Goal: Navigation & Orientation: Go to known website

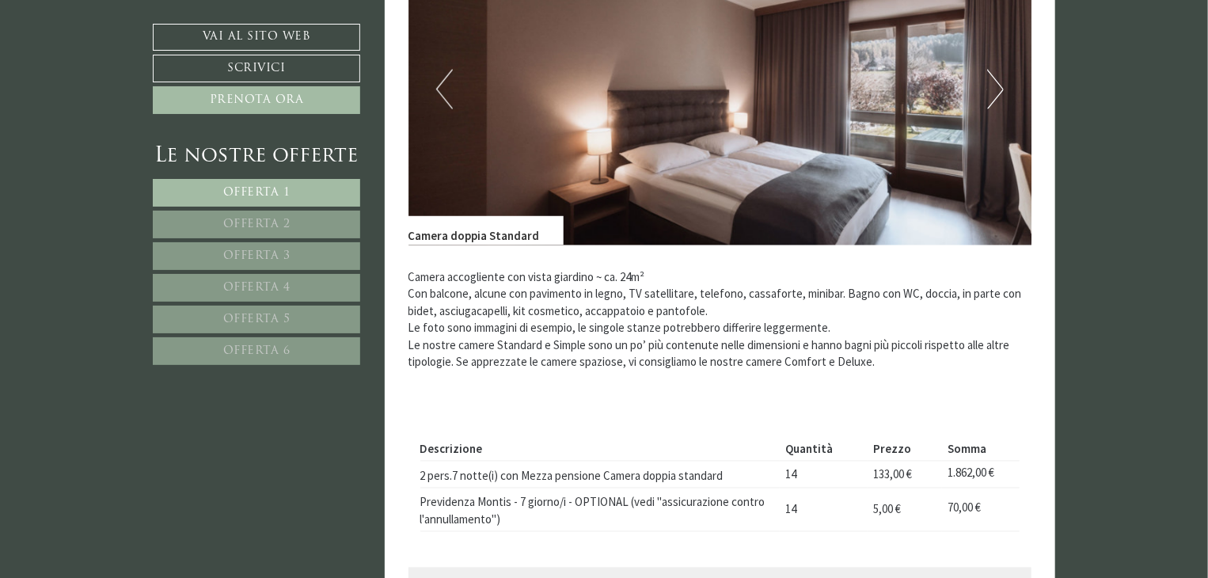
scroll to position [1237, 0]
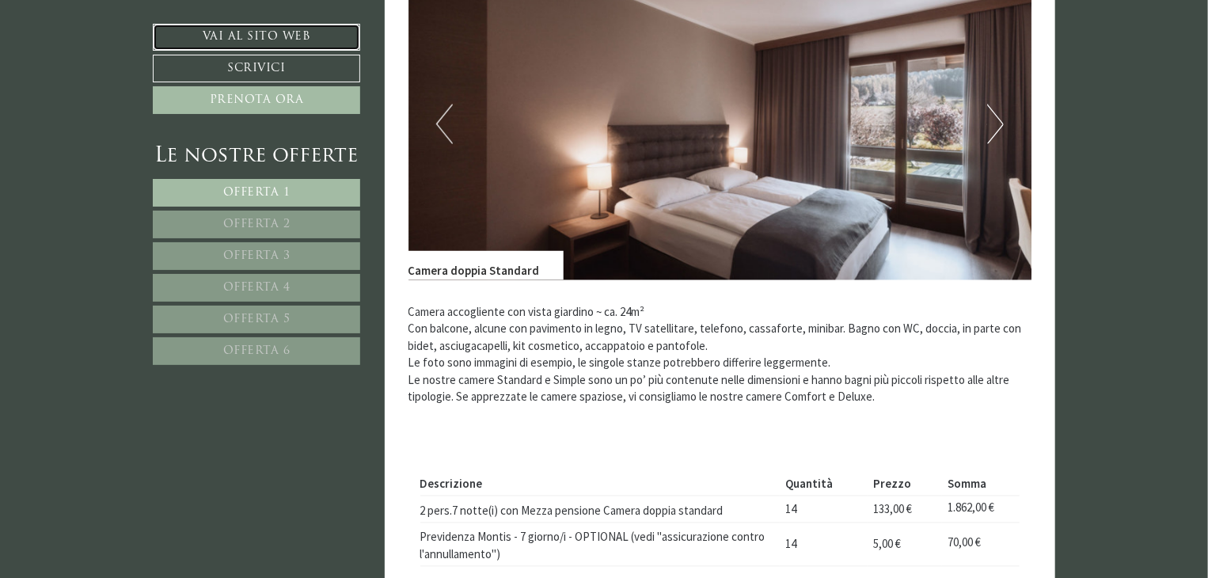
click at [298, 37] on link "Vai al sito web" at bounding box center [256, 37] width 207 height 27
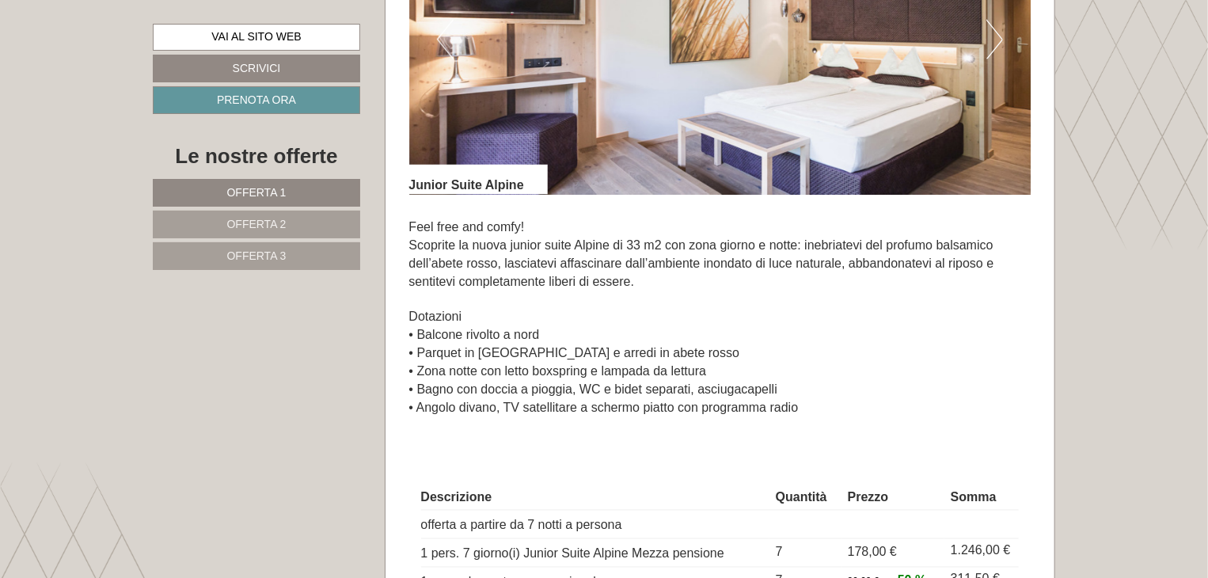
scroll to position [1188, 0]
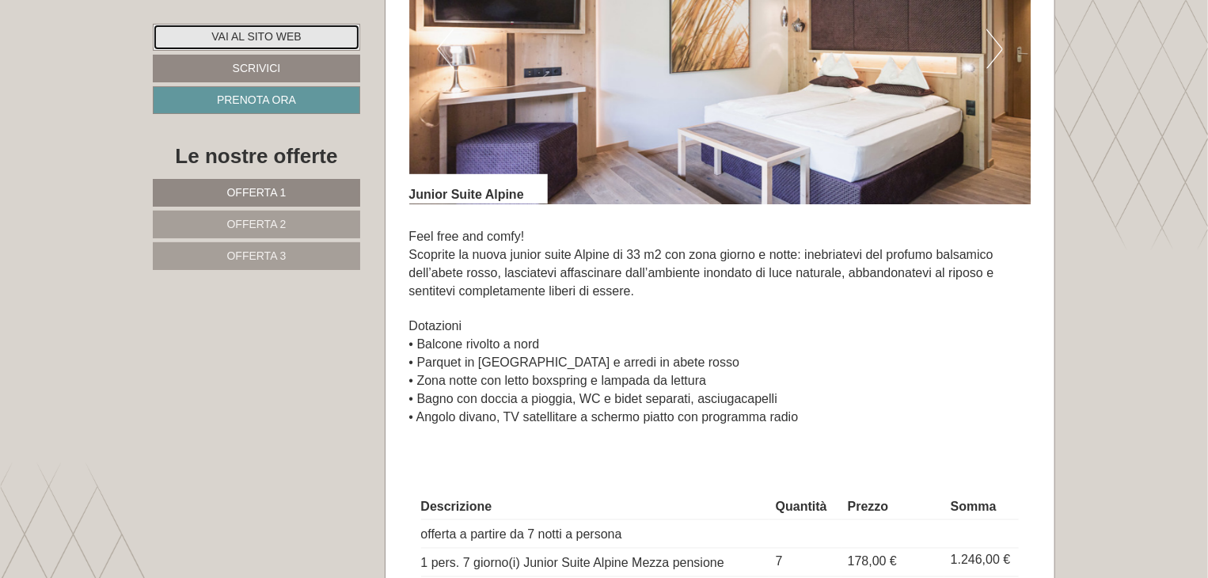
click at [272, 35] on link "Vai al sito web" at bounding box center [256, 37] width 207 height 27
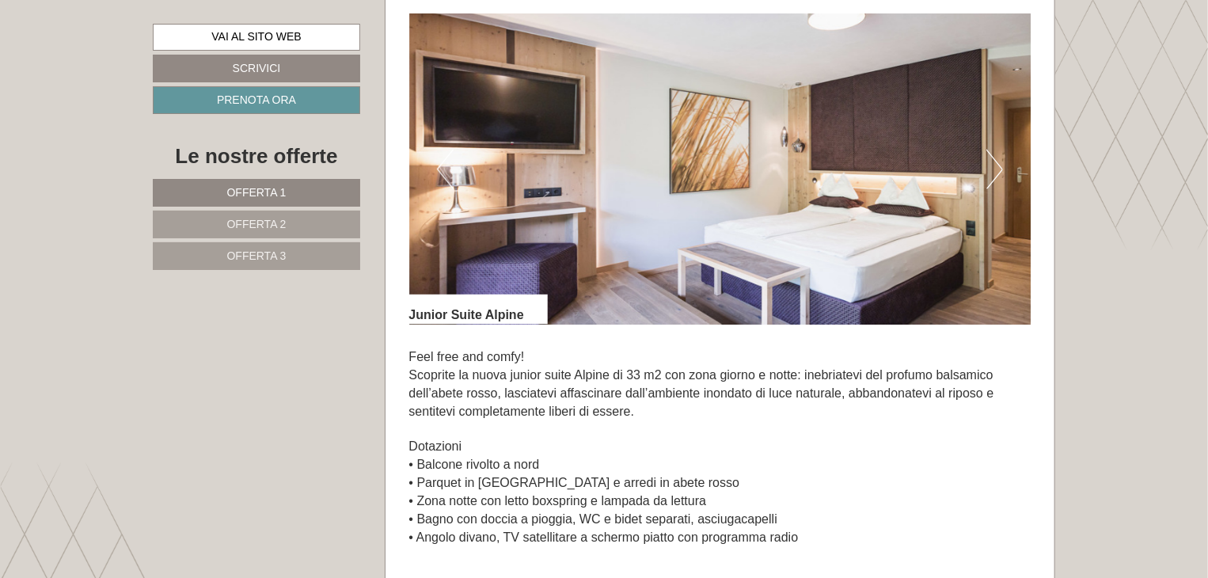
scroll to position [1029, 0]
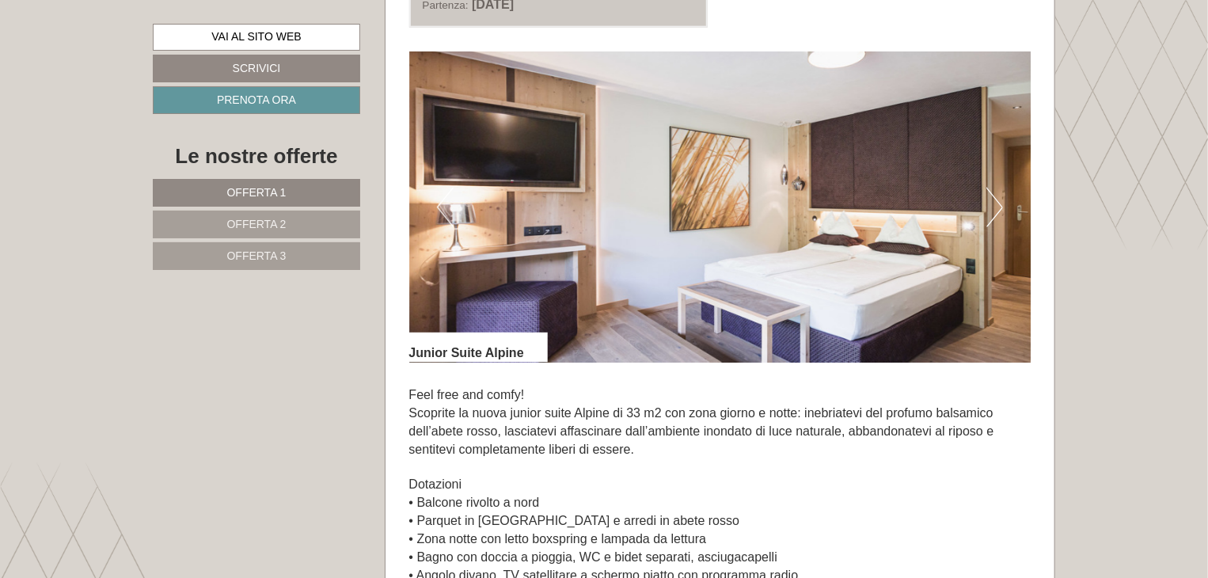
click at [996, 200] on button "Next" at bounding box center [995, 208] width 17 height 40
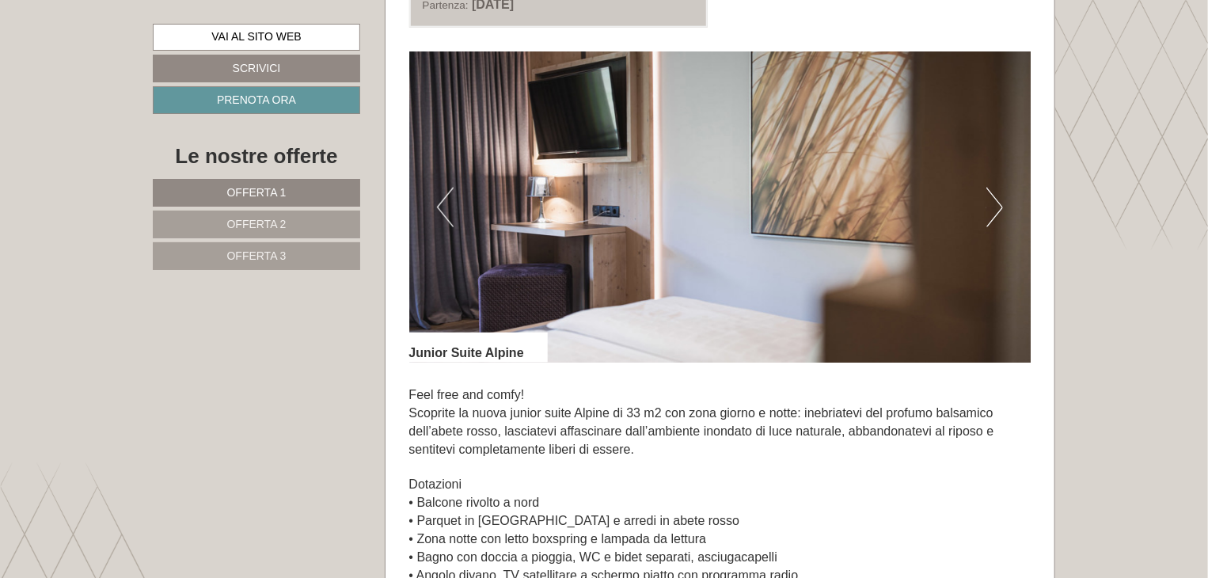
click at [996, 200] on button "Next" at bounding box center [995, 208] width 17 height 40
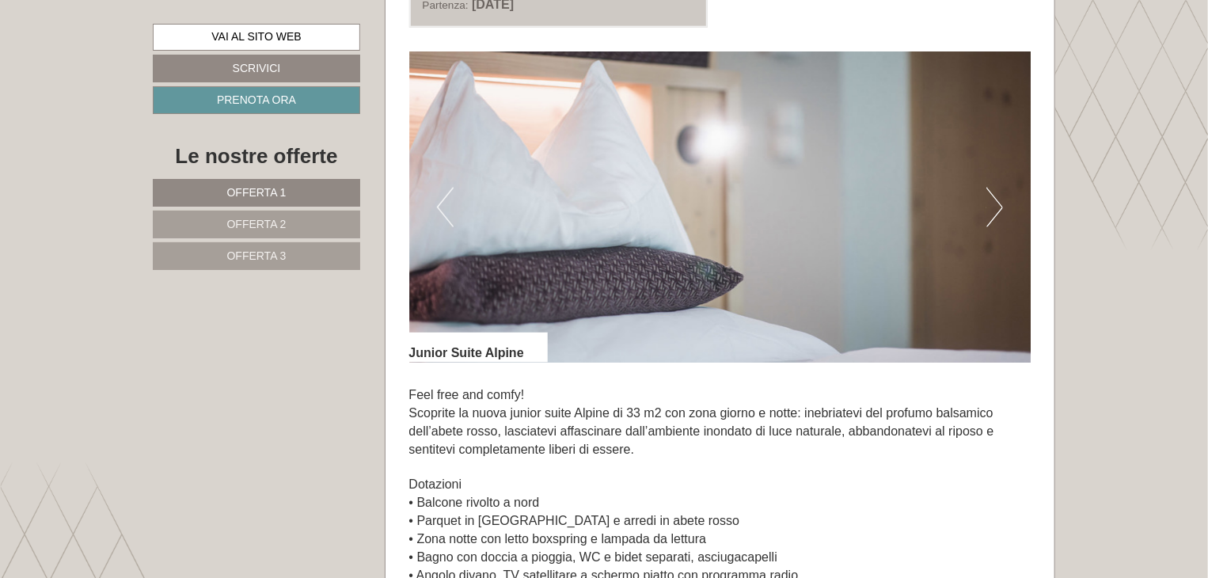
click at [996, 200] on button "Next" at bounding box center [995, 208] width 17 height 40
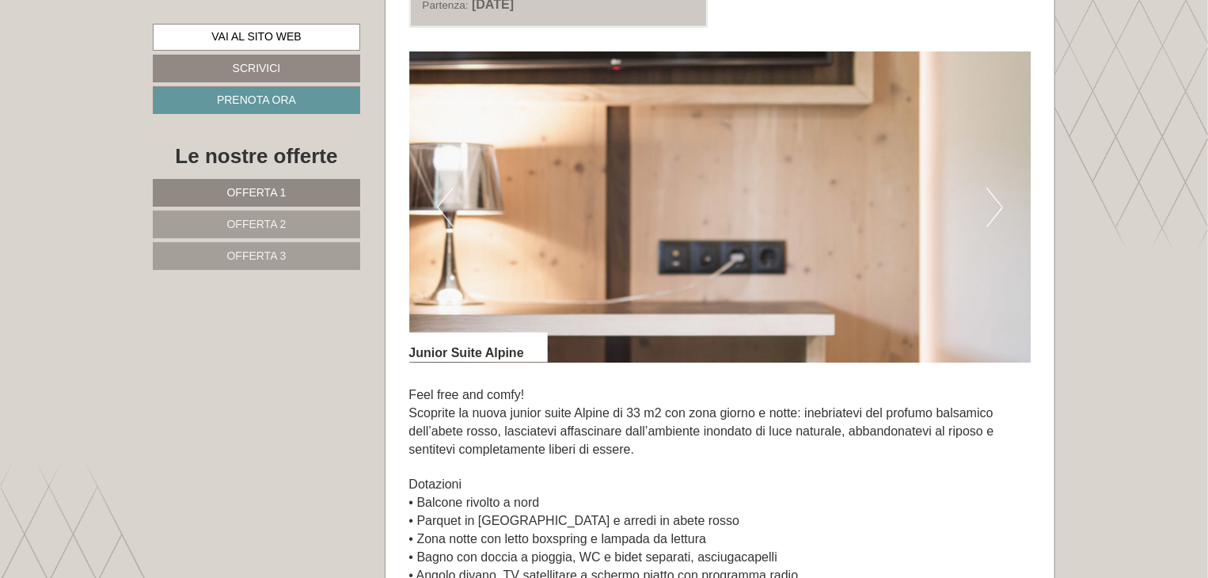
click at [996, 202] on button "Next" at bounding box center [995, 208] width 17 height 40
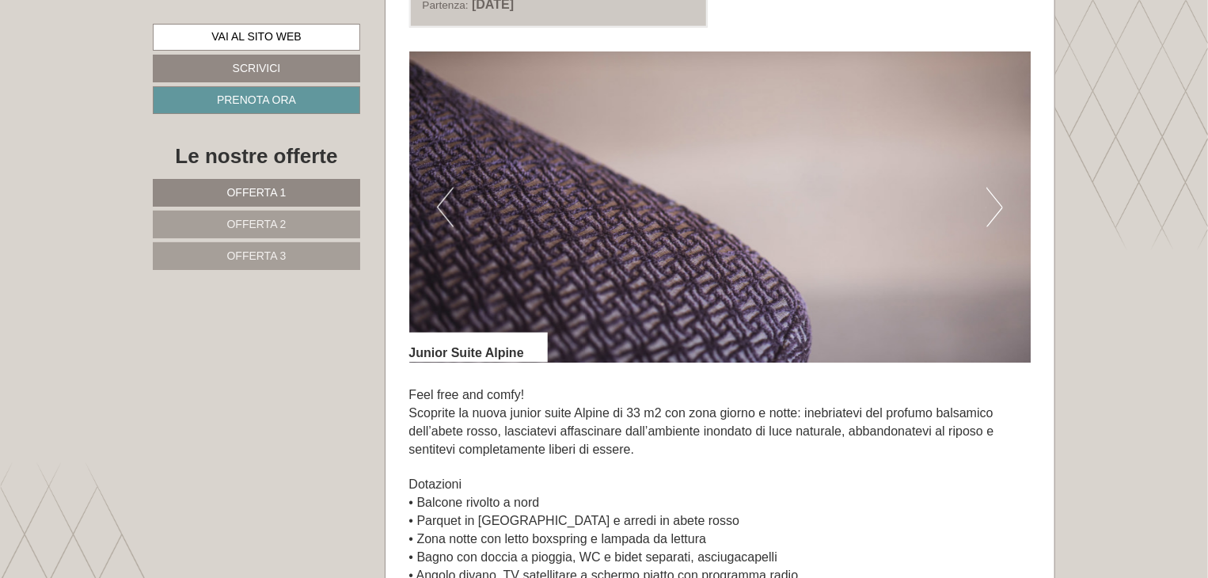
click at [996, 202] on button "Next" at bounding box center [995, 208] width 17 height 40
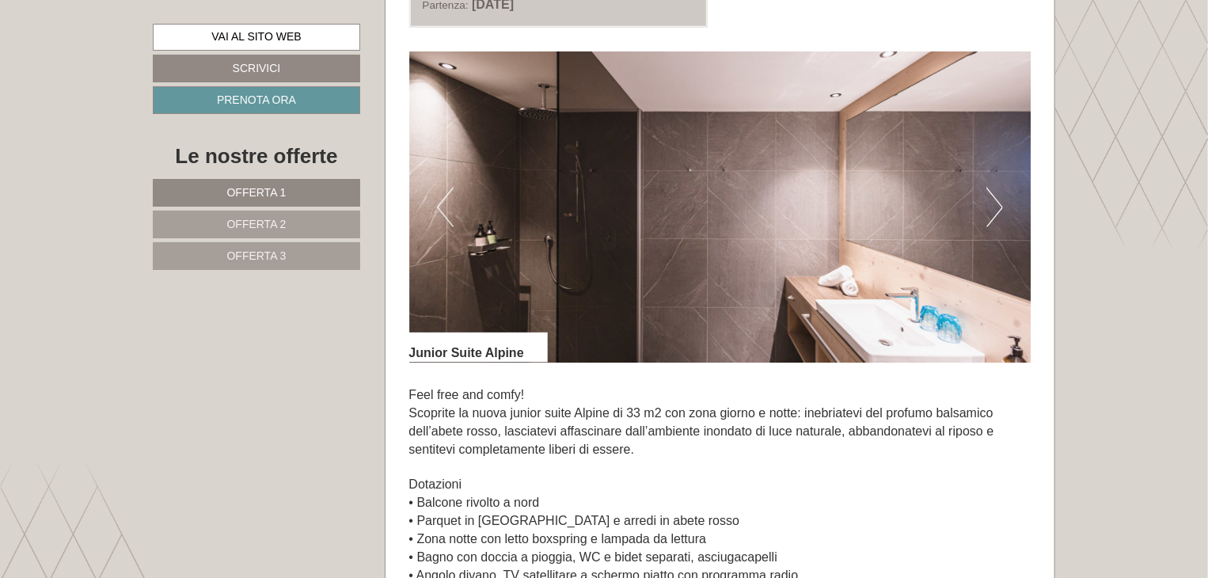
click at [996, 202] on button "Next" at bounding box center [995, 208] width 17 height 40
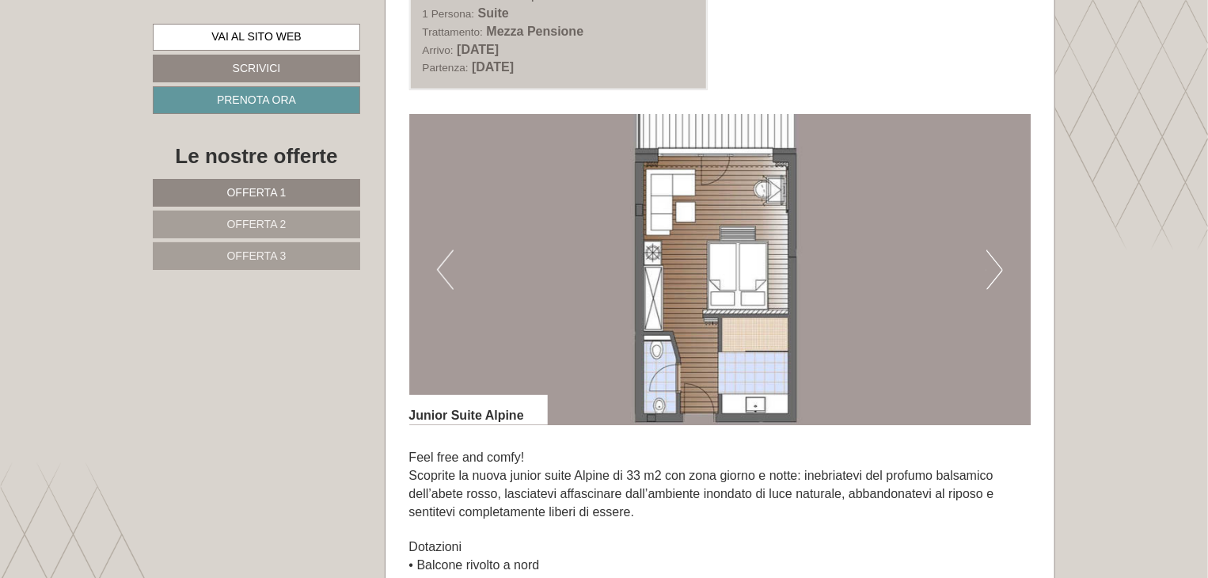
scroll to position [950, 0]
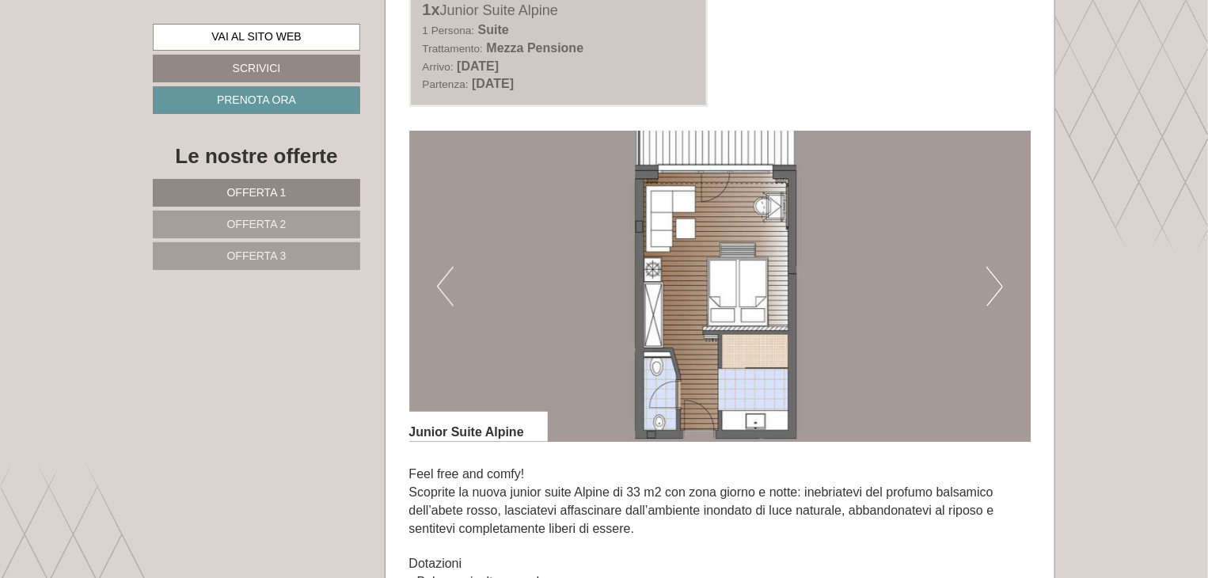
click at [988, 292] on button "Next" at bounding box center [995, 287] width 17 height 40
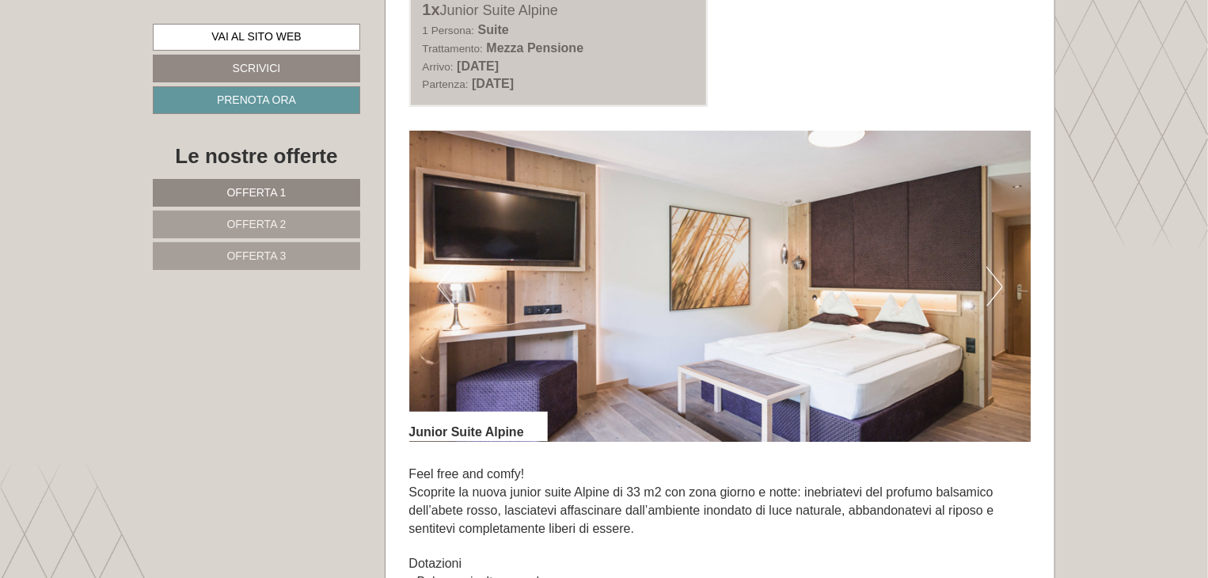
click at [988, 293] on button "Next" at bounding box center [995, 287] width 17 height 40
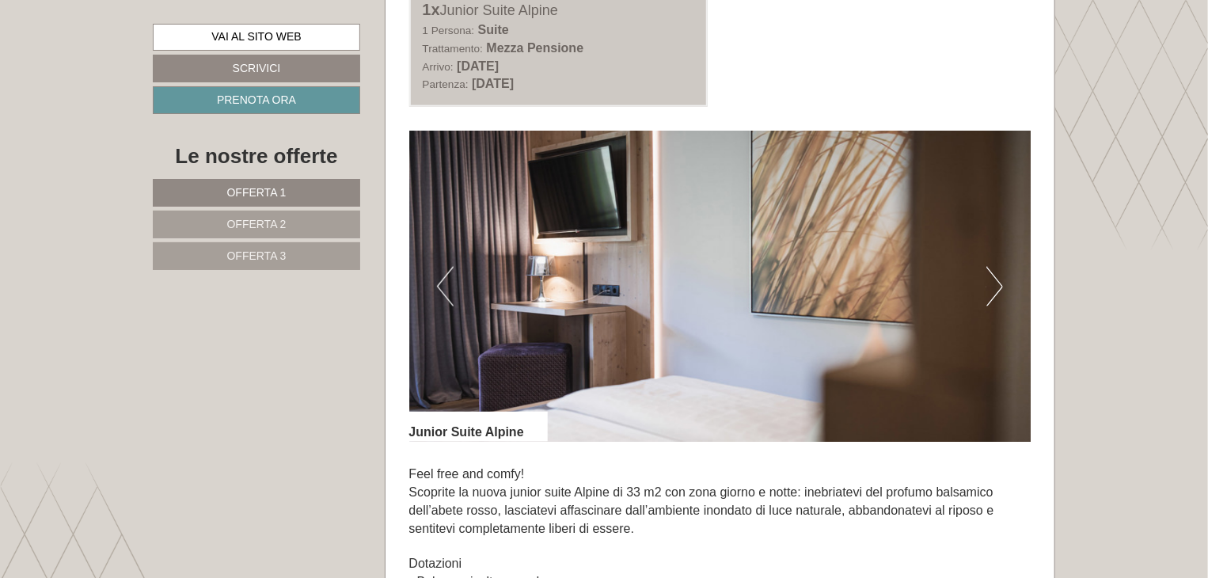
click at [988, 293] on button "Next" at bounding box center [995, 287] width 17 height 40
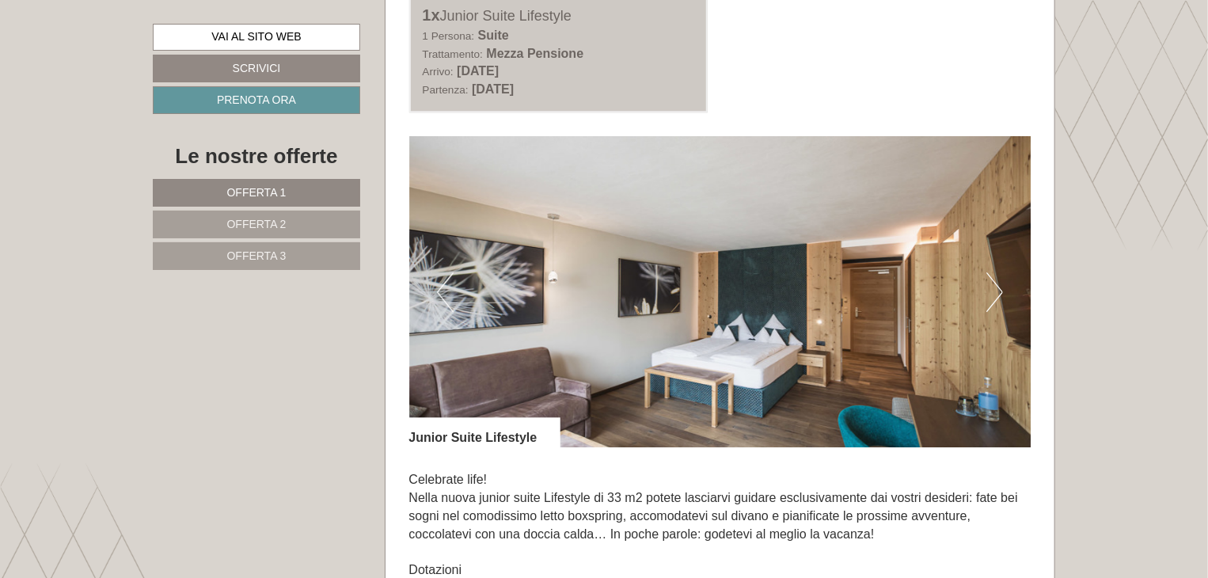
scroll to position [1980, 0]
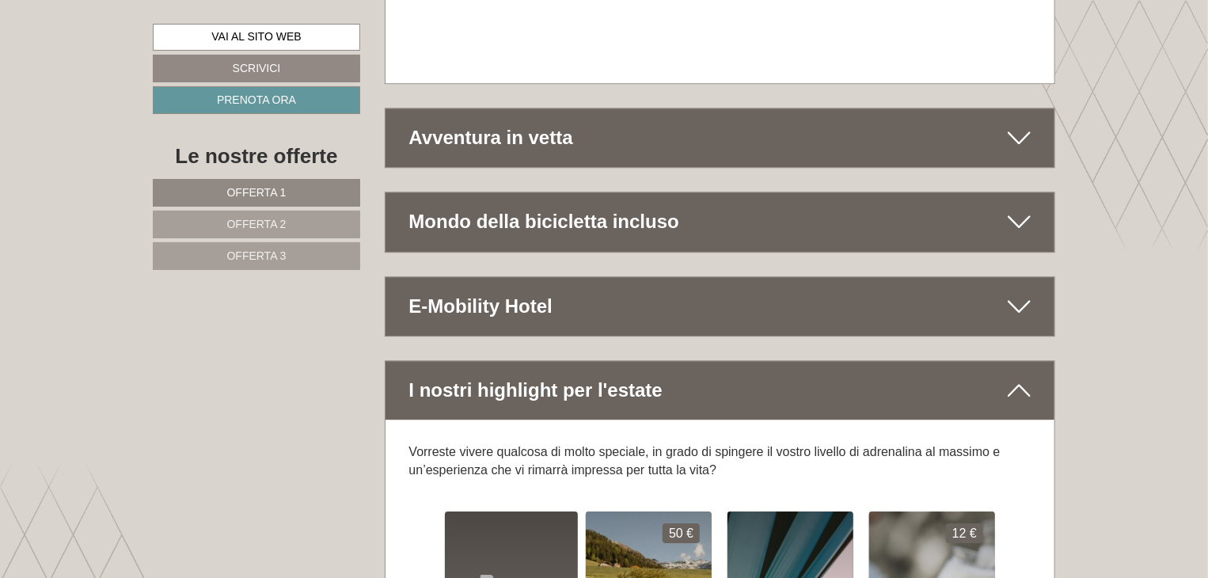
scroll to position [8178, 0]
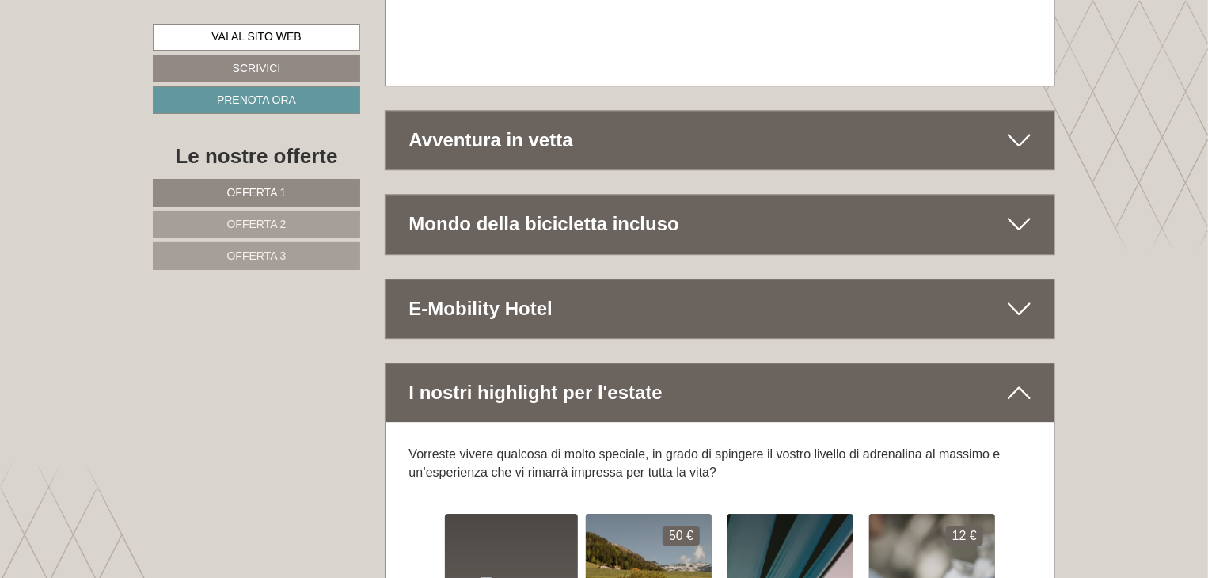
click at [561, 195] on div "Mondo della bicicletta incluso" at bounding box center [721, 224] width 670 height 59
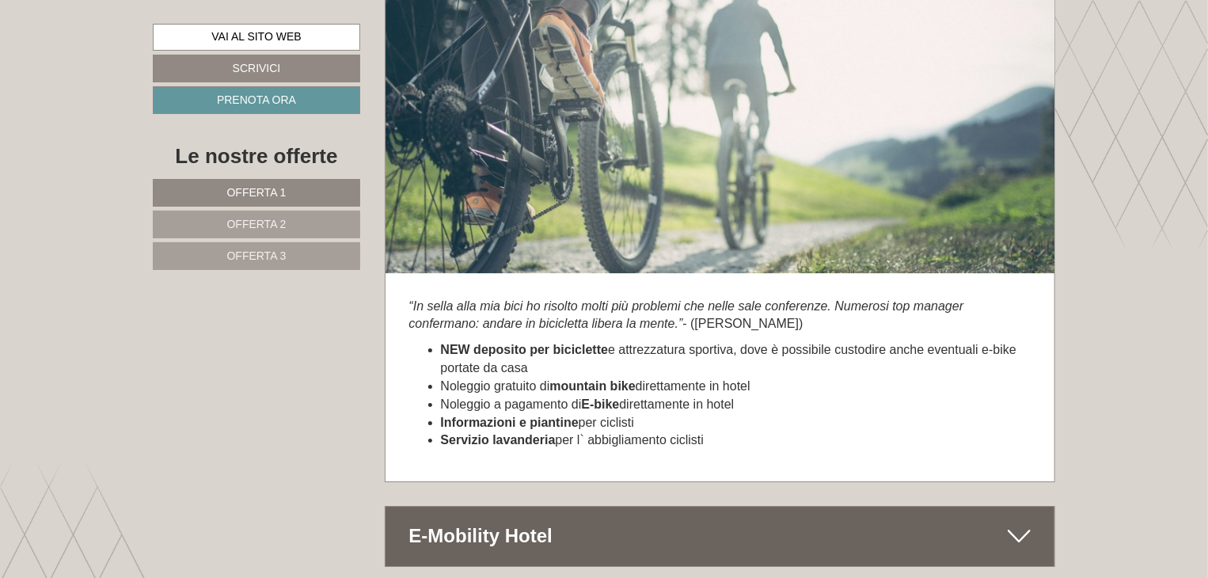
scroll to position [8495, 0]
